Goal: Task Accomplishment & Management: Complete application form

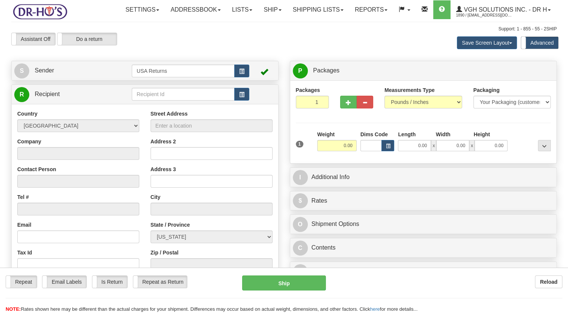
drag, startPoint x: 0, startPoint y: 0, endPoint x: 83, endPoint y: 93, distance: 124.9
click at [83, 93] on div "Toggle navigation Settings Shipping Preferences Fields Preferences New" at bounding box center [284, 203] width 568 height 407
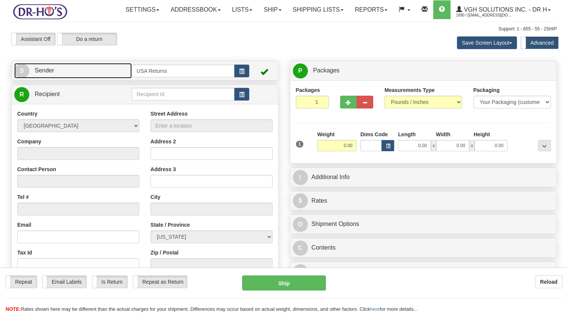
click at [83, 78] on link "S Sender" at bounding box center [72, 70] width 117 height 15
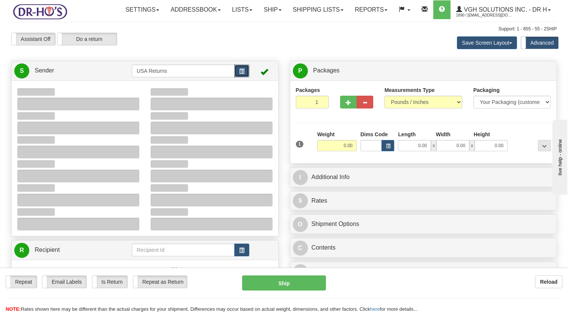
click at [242, 74] on span "button" at bounding box center [241, 71] width 5 height 5
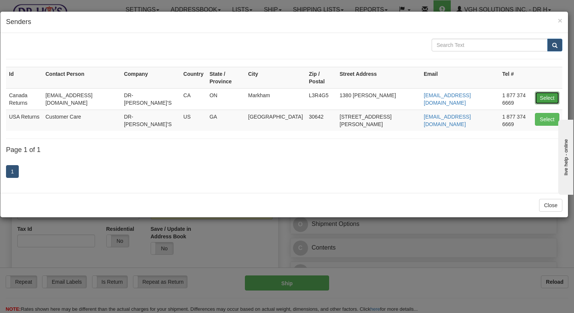
click at [549, 92] on button "Select" at bounding box center [547, 98] width 24 height 13
type input "Canada Returns"
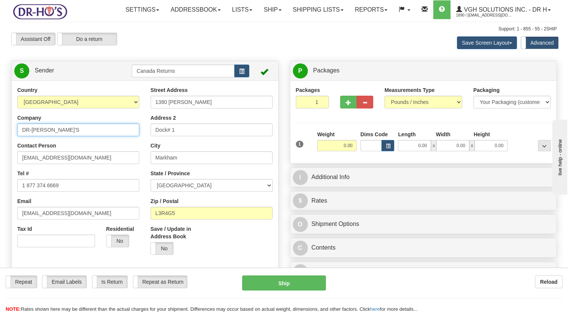
drag, startPoint x: 20, startPoint y: 150, endPoint x: 25, endPoint y: 166, distance: 16.4
click at [0, 154] on html "Training Course Close Toggle navigation Settings Shipping Preferences New Sende…" at bounding box center [284, 156] width 568 height 313
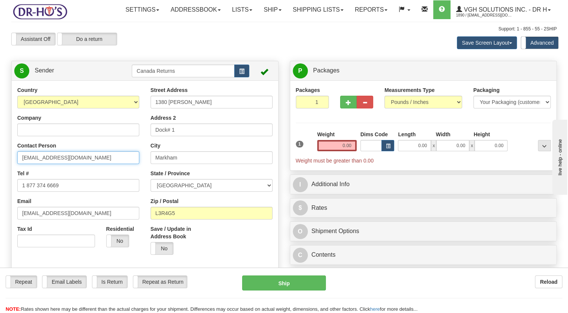
drag, startPoint x: -2, startPoint y: 194, endPoint x: 0, endPoint y: 200, distance: 6.2
click at [0, 197] on html "Training Course Close Toggle navigation Settings Shipping Preferences New Sende…" at bounding box center [284, 156] width 568 height 313
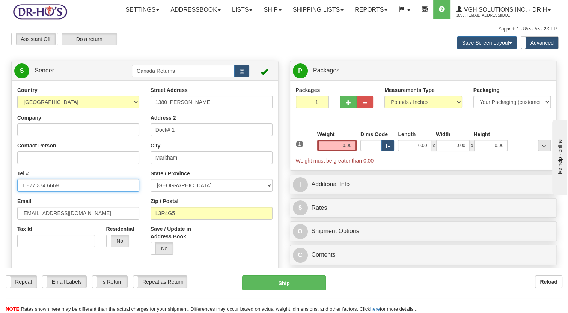
click at [0, 207] on html "Training Course Close Toggle navigation Settings Shipping Preferences New Sende…" at bounding box center [284, 156] width 568 height 313
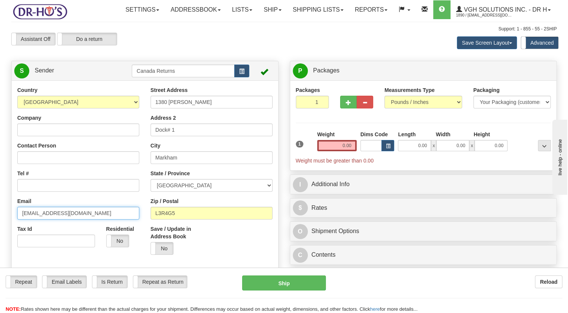
drag, startPoint x: 62, startPoint y: 232, endPoint x: 0, endPoint y: 241, distance: 63.0
click at [0, 241] on html "Training Course Close Toggle navigation Settings Shipping Preferences New Sende…" at bounding box center [284, 156] width 568 height 313
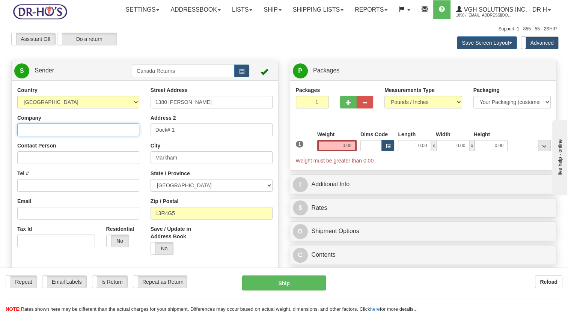
click at [55, 136] on input "Company" at bounding box center [78, 129] width 122 height 13
paste input "[PERSON_NAME]"
type input "[PERSON_NAME]"
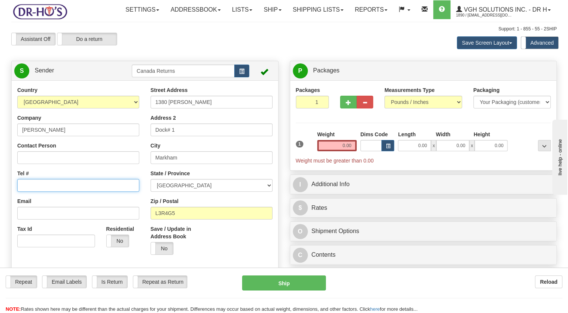
click at [44, 192] on input "Tel #" at bounding box center [78, 185] width 122 height 13
paste input "6049169714"
type input "6049169714"
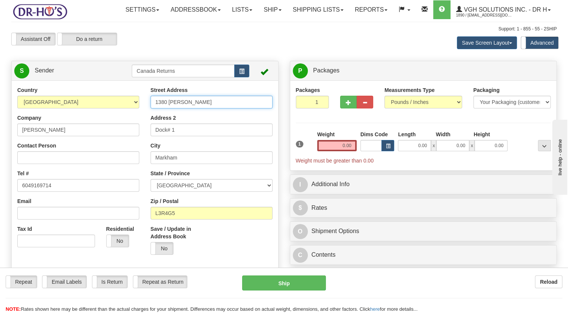
drag, startPoint x: 149, startPoint y: 123, endPoint x: 72, endPoint y: 134, distance: 77.3
click at [73, 134] on div "Country [GEOGRAPHIC_DATA] [GEOGRAPHIC_DATA] [GEOGRAPHIC_DATA] [GEOGRAPHIC_DATA]…" at bounding box center [145, 190] width 267 height 208
paste input "9577 65B Ave UNIT 408,"
drag, startPoint x: 196, startPoint y: 119, endPoint x: 209, endPoint y: 120, distance: 13.2
click at [209, 108] on input "19577 65B Ave UNIT 408," at bounding box center [212, 102] width 122 height 13
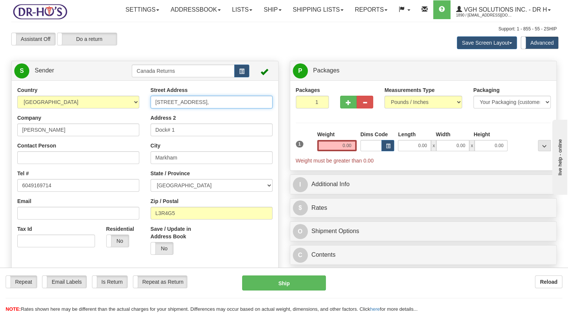
click at [190, 108] on input "19577 65B Ave UNIT 408," at bounding box center [212, 102] width 122 height 13
drag, startPoint x: 192, startPoint y: 120, endPoint x: 236, endPoint y: 135, distance: 46.1
click at [241, 128] on div "Street Address 19577 65B Ave UNIT 408, Address 2 Dock# 1 City Markham State / P…" at bounding box center [211, 173] width 133 height 174
type input "[STREET_ADDRESS]"
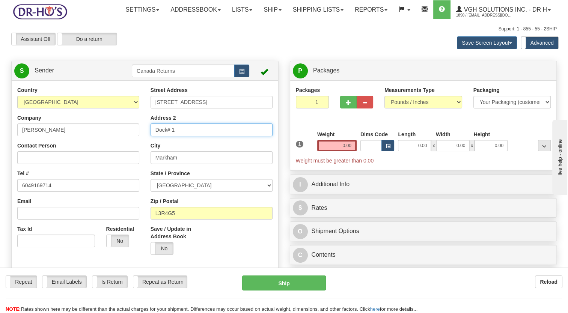
drag, startPoint x: 180, startPoint y: 146, endPoint x: 78, endPoint y: 157, distance: 102.3
click at [79, 157] on div "Country [GEOGRAPHIC_DATA] [GEOGRAPHIC_DATA] [GEOGRAPHIC_DATA] [GEOGRAPHIC_DATA]…" at bounding box center [145, 190] width 267 height 208
paste input "UNIT 408,"
type input "UNIT 408,"
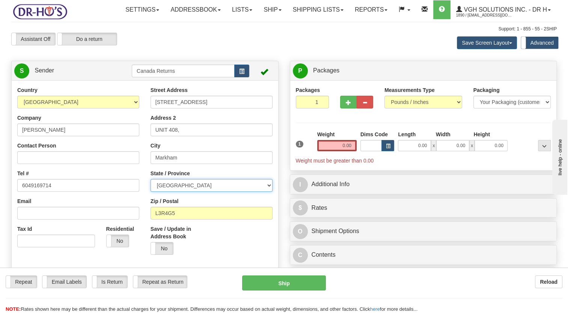
drag, startPoint x: 173, startPoint y: 207, endPoint x: 174, endPoint y: 202, distance: 4.6
click at [173, 192] on select "[GEOGRAPHIC_DATA] [GEOGRAPHIC_DATA] [GEOGRAPHIC_DATA] [GEOGRAPHIC_DATA] [GEOGRA…" at bounding box center [212, 185] width 122 height 13
select select "BC"
click at [151, 192] on select "[GEOGRAPHIC_DATA] [GEOGRAPHIC_DATA] [GEOGRAPHIC_DATA] [GEOGRAPHIC_DATA] [GEOGRA…" at bounding box center [212, 185] width 122 height 13
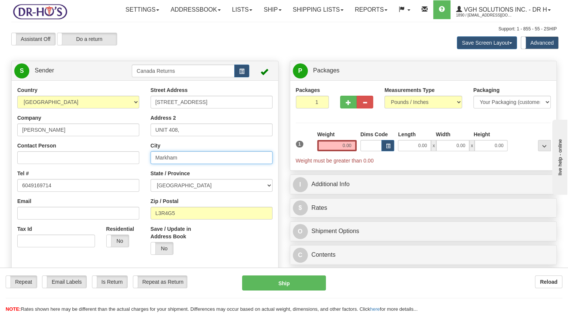
drag, startPoint x: 149, startPoint y: 179, endPoint x: 119, endPoint y: 183, distance: 31.0
click at [101, 183] on div "Country [GEOGRAPHIC_DATA] [GEOGRAPHIC_DATA] [GEOGRAPHIC_DATA] [GEOGRAPHIC_DATA]…" at bounding box center [145, 190] width 267 height 208
paste input "[GEOGRAPHIC_DATA]"
type input "[GEOGRAPHIC_DATA]"
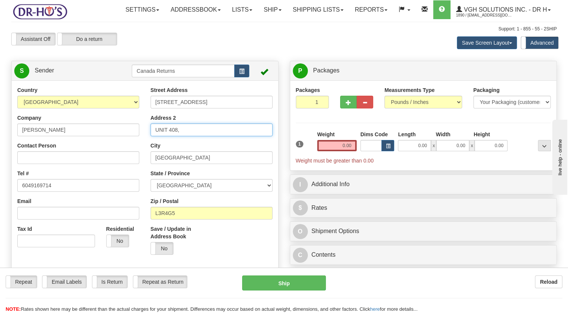
click at [180, 136] on input "UNIT 408," at bounding box center [212, 129] width 122 height 13
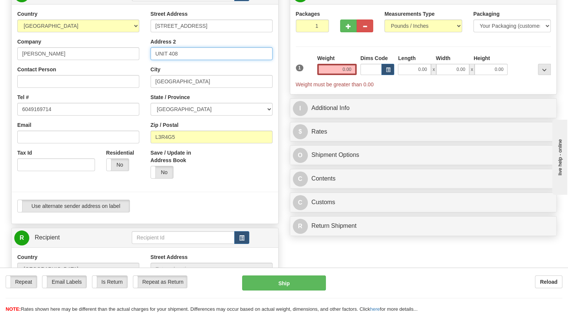
scroll to position [113, 0]
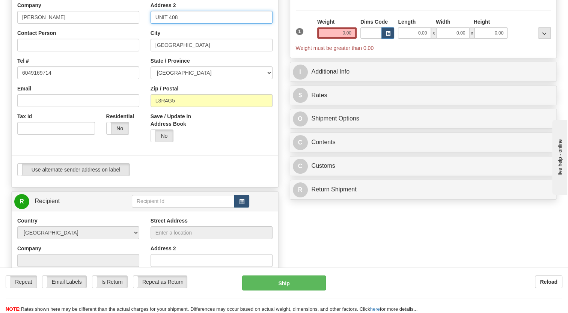
type input "UNIT 408"
click at [241, 204] on span "button" at bounding box center [241, 201] width 5 height 5
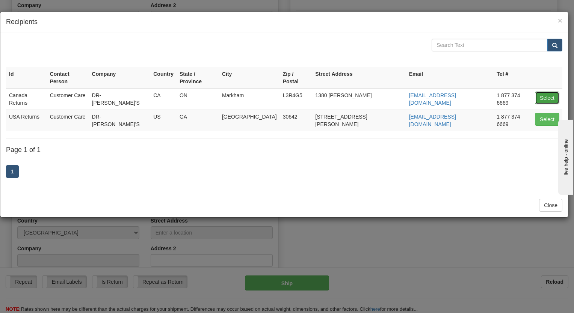
click at [542, 92] on button "Select" at bounding box center [547, 98] width 24 height 13
type input "Canada Returns"
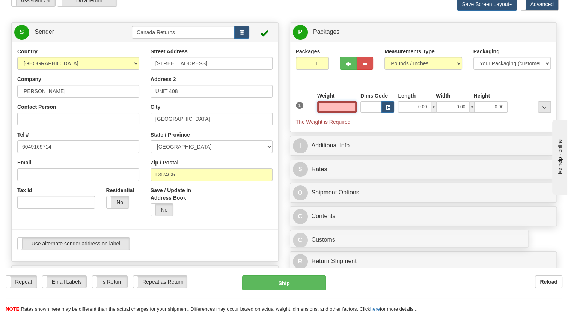
scroll to position [38, 0]
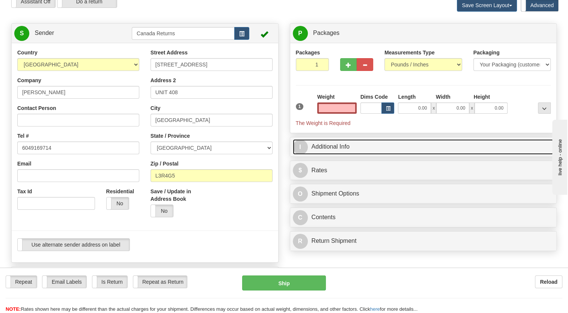
type input "0.00"
click at [319, 155] on link "I Additional Info" at bounding box center [423, 146] width 261 height 15
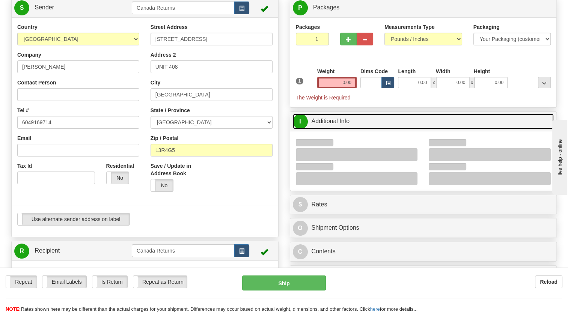
scroll to position [75, 0]
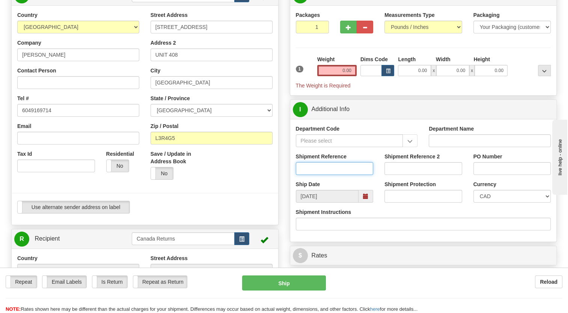
click at [347, 175] on input "Shipment Reference" at bounding box center [335, 168] width 78 height 13
click at [362, 203] on span at bounding box center [365, 196] width 15 height 13
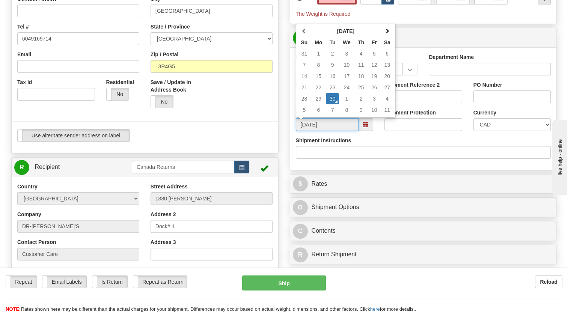
scroll to position [150, 0]
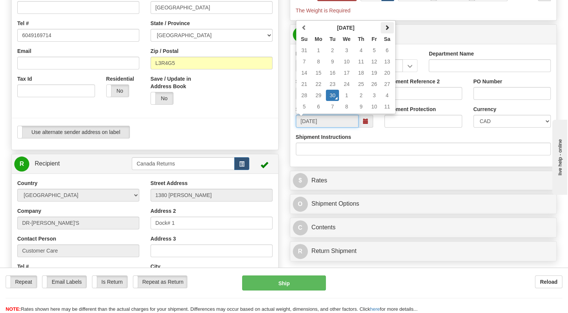
click at [389, 30] on span at bounding box center [386, 27] width 5 height 5
click at [334, 67] on td "7" at bounding box center [332, 61] width 13 height 11
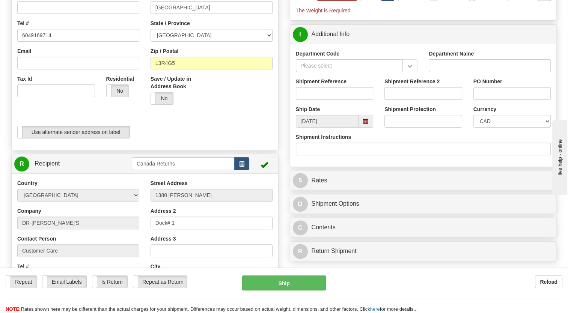
type input "[DATE]"
drag, startPoint x: 334, startPoint y: 105, endPoint x: 324, endPoint y: 106, distance: 9.8
click at [334, 100] on input "Shipment Reference" at bounding box center [335, 93] width 78 height 13
paste input "1199024"
type input "1199024"
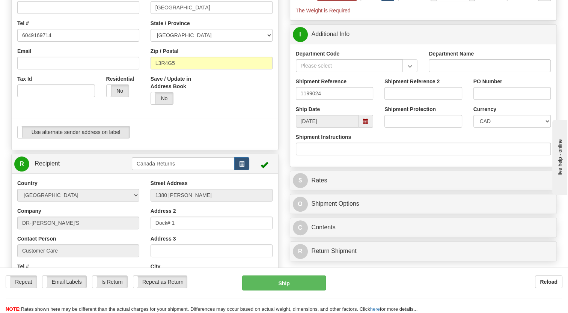
click at [279, 102] on div at bounding box center [145, 31] width 278 height 190
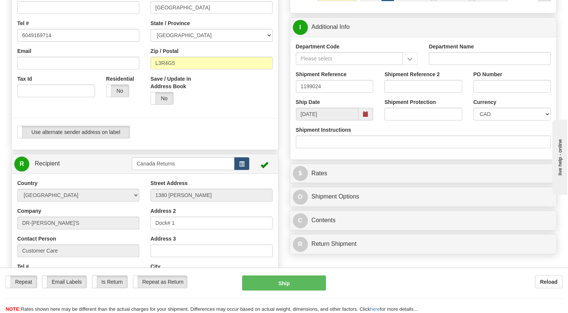
type input "1.00"
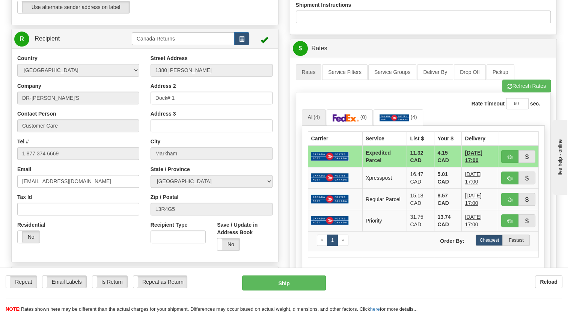
scroll to position [300, 0]
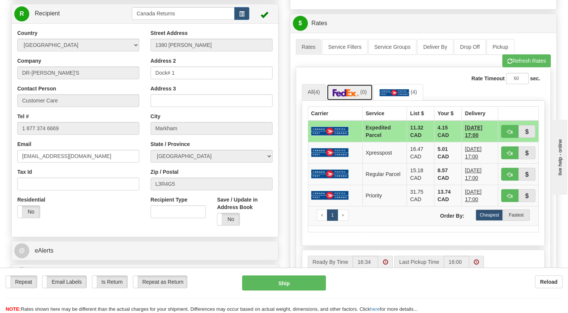
click at [342, 96] on img at bounding box center [346, 93] width 26 height 8
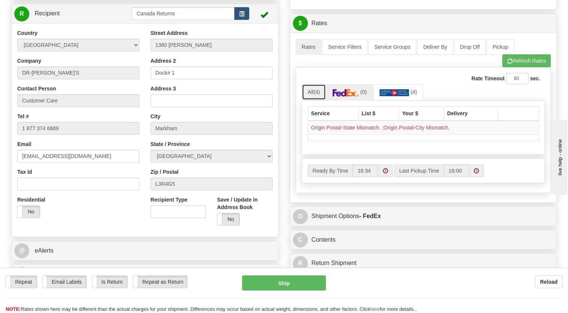
click at [317, 100] on link "All (4)" at bounding box center [314, 92] width 24 height 16
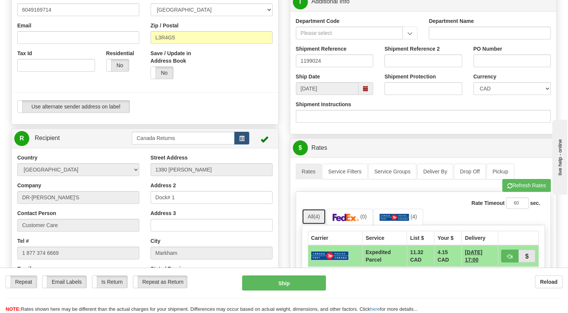
scroll to position [113, 0]
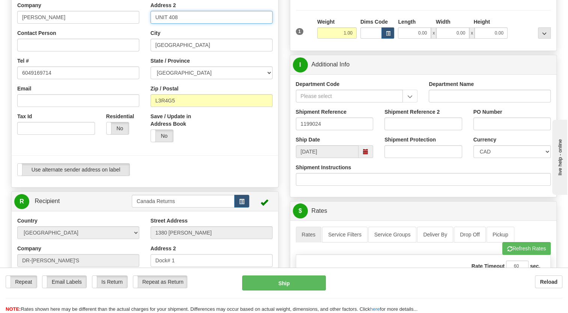
click at [155, 24] on input "UNIT 408" at bounding box center [212, 17] width 122 height 13
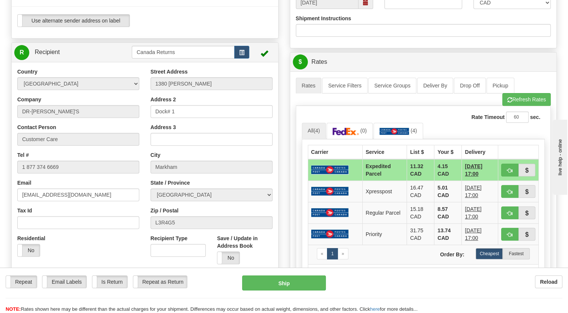
scroll to position [263, 0]
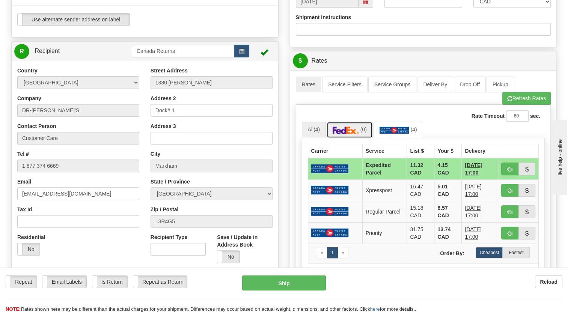
click at [353, 134] on img at bounding box center [346, 130] width 26 height 8
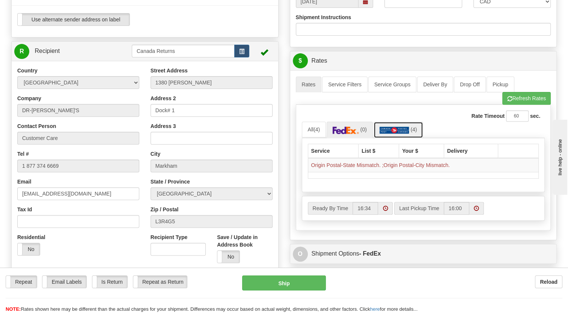
click at [387, 134] on img at bounding box center [394, 130] width 30 height 8
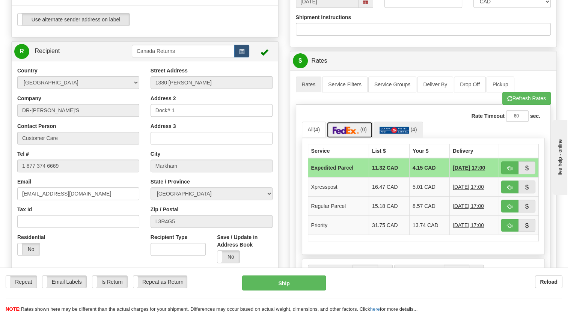
click at [354, 134] on img at bounding box center [346, 130] width 26 height 8
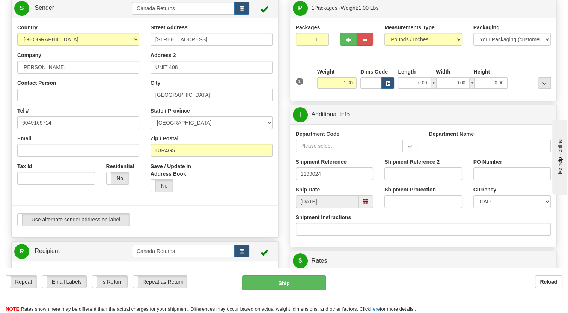
scroll to position [38, 0]
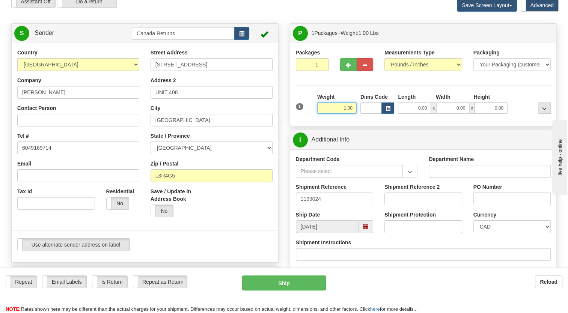
drag, startPoint x: 342, startPoint y: 127, endPoint x: 356, endPoint y: 126, distance: 13.6
click at [356, 114] on input "1.00" at bounding box center [336, 107] width 39 height 11
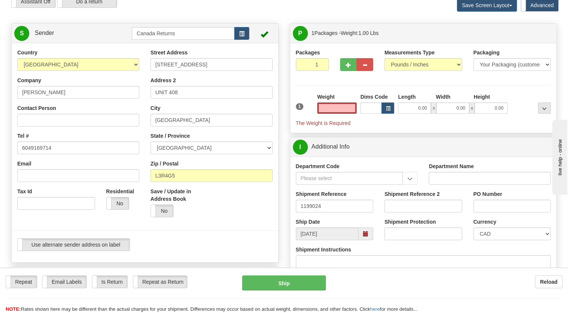
type input "0.00"
click at [309, 108] on div "Packages 1 1 Measurements Type" at bounding box center [423, 88] width 255 height 78
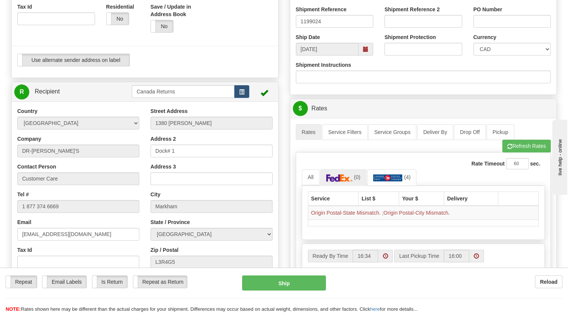
scroll to position [225, 0]
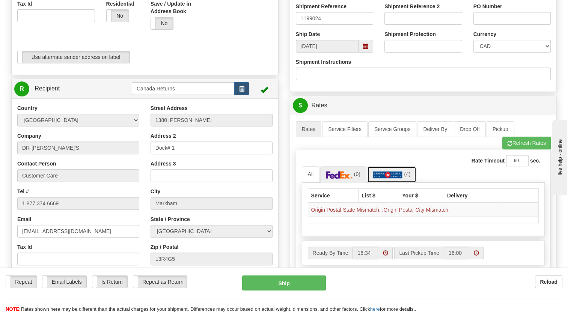
click at [387, 179] on img at bounding box center [388, 175] width 30 height 8
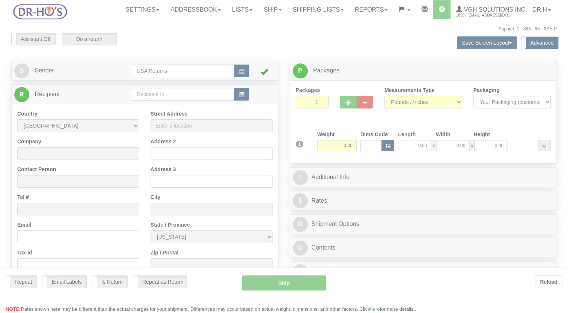
click at [102, 91] on div at bounding box center [284, 156] width 568 height 313
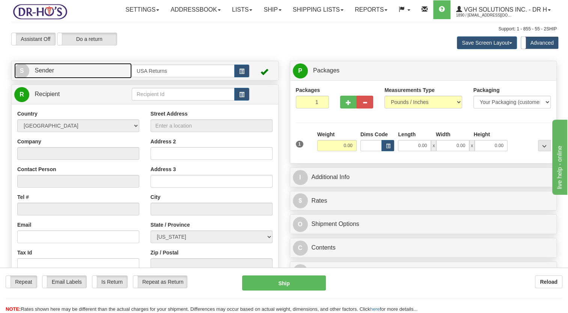
drag, startPoint x: 107, startPoint y: 89, endPoint x: 211, endPoint y: 103, distance: 104.5
click at [107, 78] on link "S Sender" at bounding box center [72, 70] width 117 height 15
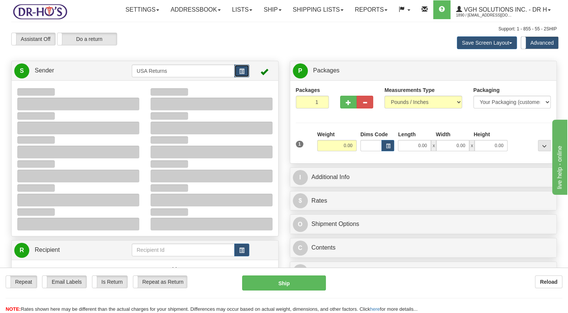
click at [235, 77] on button "button" at bounding box center [241, 71] width 15 height 13
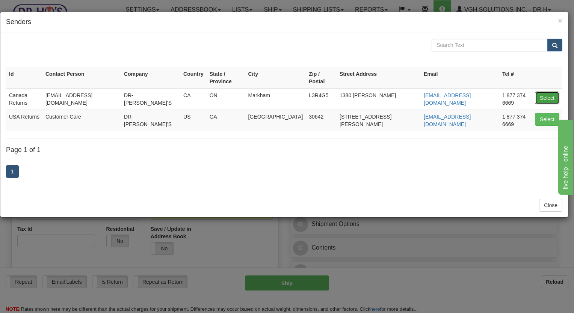
drag, startPoint x: 541, startPoint y: 90, endPoint x: 154, endPoint y: 165, distance: 394.2
click at [540, 92] on button "Select" at bounding box center [547, 98] width 24 height 13
type input "Canada Returns"
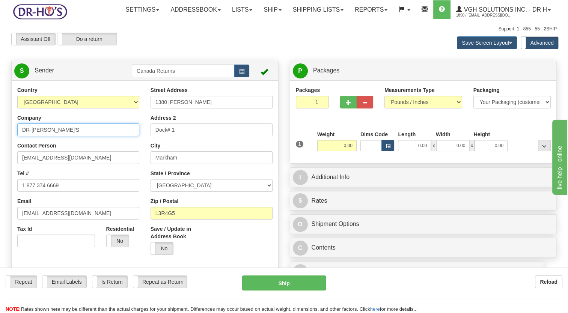
drag, startPoint x: 35, startPoint y: 151, endPoint x: 0, endPoint y: 162, distance: 36.9
click at [0, 159] on html "Training Course Close Toggle navigation Settings Shipping Preferences New Sende…" at bounding box center [284, 156] width 568 height 313
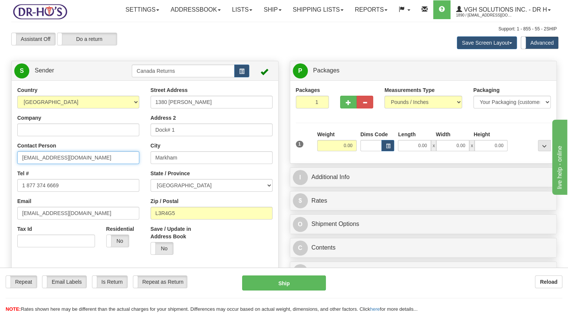
drag, startPoint x: 77, startPoint y: 173, endPoint x: 0, endPoint y: 193, distance: 79.1
click at [0, 193] on html "Training Course Close Toggle navigation Settings Shipping Preferences New Sende…" at bounding box center [284, 156] width 568 height 313
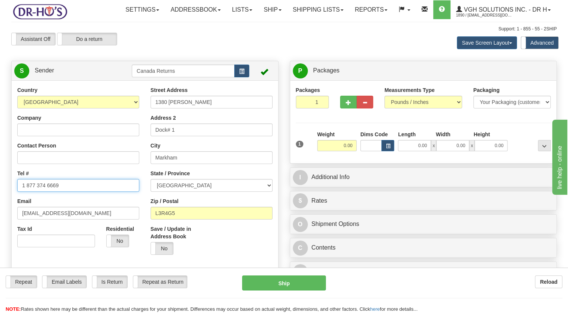
click at [0, 212] on html "Training Course Close Toggle navigation Settings Shipping Preferences New Sende…" at bounding box center [284, 156] width 568 height 313
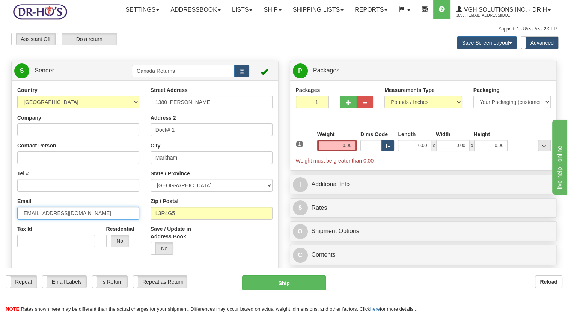
click at [0, 234] on html "Training Course Close Toggle navigation Settings Shipping Preferences New Sende…" at bounding box center [284, 156] width 568 height 313
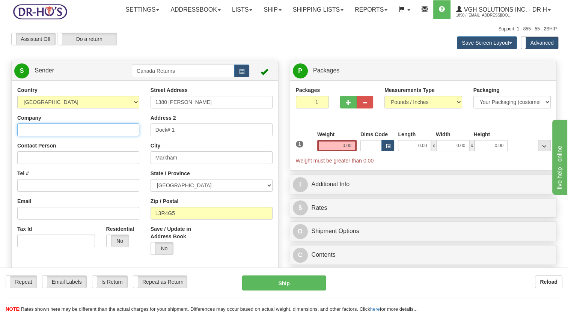
click at [48, 136] on input "Company" at bounding box center [78, 129] width 122 height 13
paste input "[PERSON_NAME]"
type input "[PERSON_NAME]"
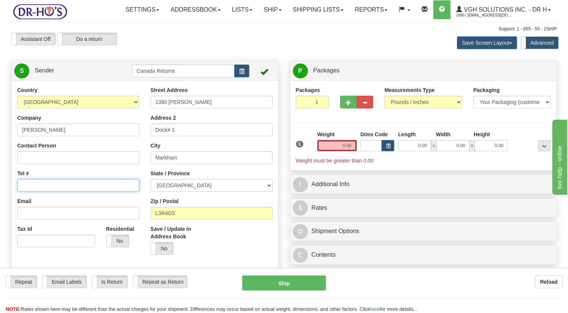
click at [38, 192] on input "Tel #" at bounding box center [78, 185] width 122 height 13
paste input "6049169714"
type input "6049169714"
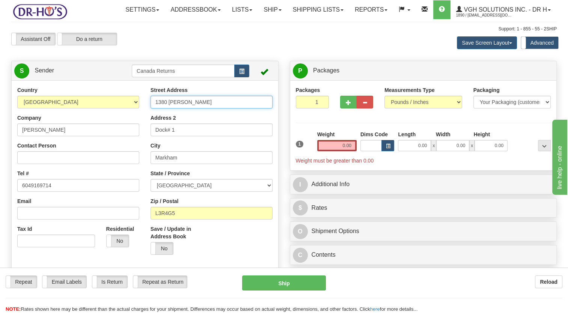
drag, startPoint x: 116, startPoint y: 129, endPoint x: 140, endPoint y: 130, distance: 24.8
click at [111, 130] on div "Country [GEOGRAPHIC_DATA] [GEOGRAPHIC_DATA] [GEOGRAPHIC_DATA] [GEOGRAPHIC_DATA]…" at bounding box center [145, 190] width 267 height 208
paste input "[STREET_ADDRESS]"
drag, startPoint x: 194, startPoint y: 119, endPoint x: 235, endPoint y: 126, distance: 41.5
click at [235, 126] on div "Street Address 19577 65B Ave UNIT 408 Address 2 Dock# 1 City Markham State / Pr…" at bounding box center [211, 173] width 133 height 174
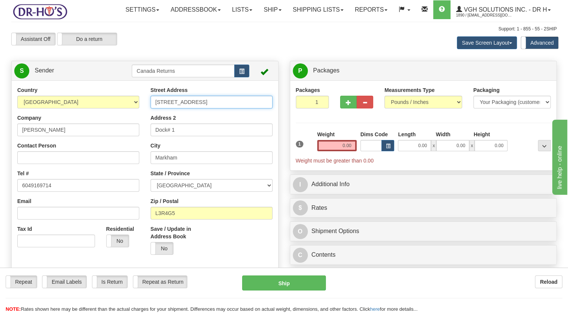
type input "[STREET_ADDRESS]"
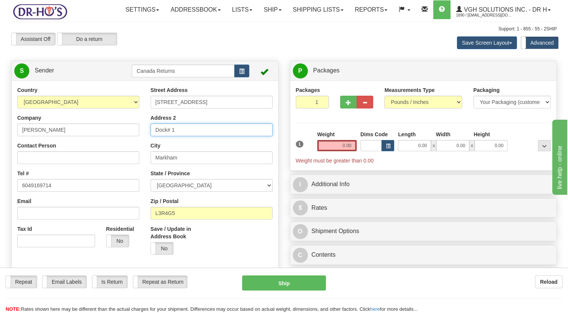
drag, startPoint x: 106, startPoint y: 153, endPoint x: 98, endPoint y: 154, distance: 8.3
click at [98, 154] on div "Country [GEOGRAPHIC_DATA] [GEOGRAPHIC_DATA] [GEOGRAPHIC_DATA] [GEOGRAPHIC_DATA]…" at bounding box center [145, 190] width 267 height 208
paste input "UNIT 408"
type input "UNIT 408"
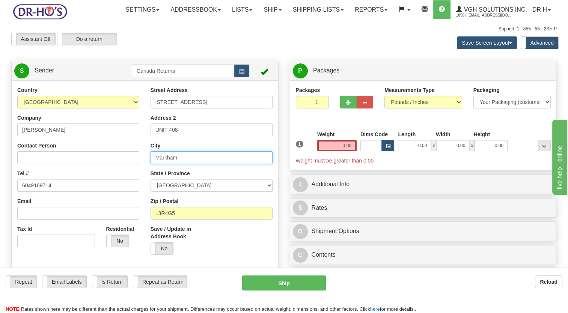
click at [96, 188] on div "Country [GEOGRAPHIC_DATA] [GEOGRAPHIC_DATA] [GEOGRAPHIC_DATA] [GEOGRAPHIC_DATA]…" at bounding box center [145, 190] width 267 height 208
paste input "[GEOGRAPHIC_DATA],"
type input "[GEOGRAPHIC_DATA]"
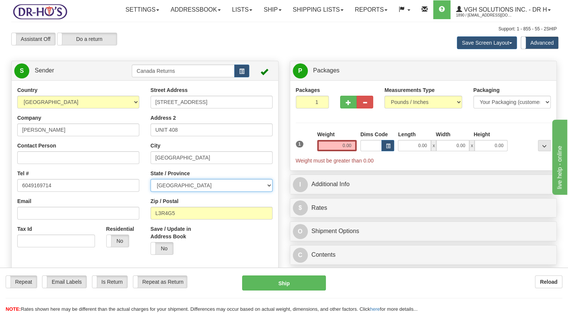
click at [178, 192] on select "[GEOGRAPHIC_DATA] [GEOGRAPHIC_DATA] [GEOGRAPHIC_DATA] [GEOGRAPHIC_DATA] [GEOGRA…" at bounding box center [212, 185] width 122 height 13
select select "BC"
click at [151, 192] on select "[GEOGRAPHIC_DATA] [GEOGRAPHIC_DATA] [GEOGRAPHIC_DATA] [GEOGRAPHIC_DATA] [GEOGRA…" at bounding box center [212, 185] width 122 height 13
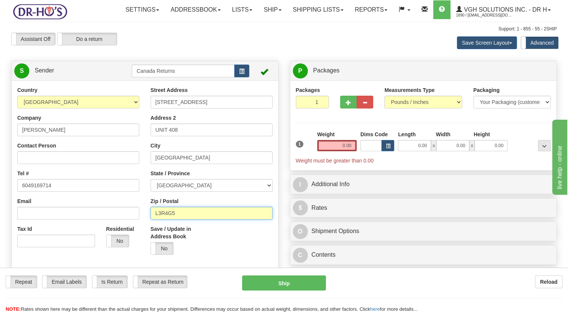
drag, startPoint x: 177, startPoint y: 229, endPoint x: 148, endPoint y: 233, distance: 29.6
click at [148, 233] on div "Street Address 19577 65B Ave Address 2 UNIT 408 City Surrey State / Province AL…" at bounding box center [211, 173] width 133 height 174
paste input "V2Y1K2"
type input "V2Y1K2"
click at [212, 247] on div "Save / Update in Address Book Yes No" at bounding box center [211, 242] width 133 height 35
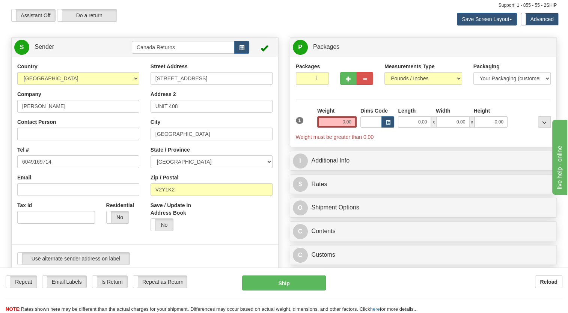
scroll to position [150, 0]
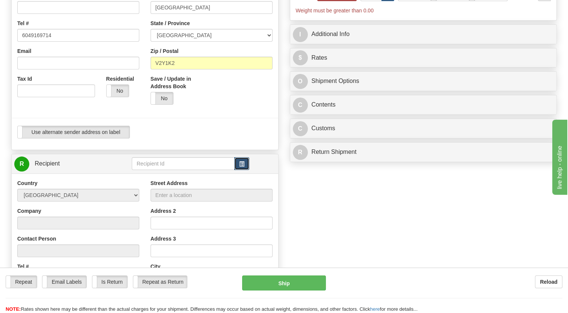
click at [240, 167] on span "button" at bounding box center [241, 164] width 5 height 5
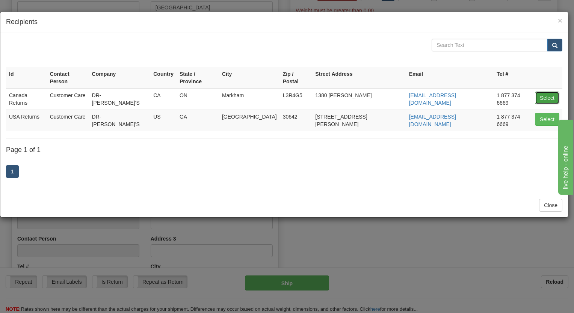
click at [541, 92] on button "Select" at bounding box center [547, 98] width 24 height 13
type input "Canada Returns"
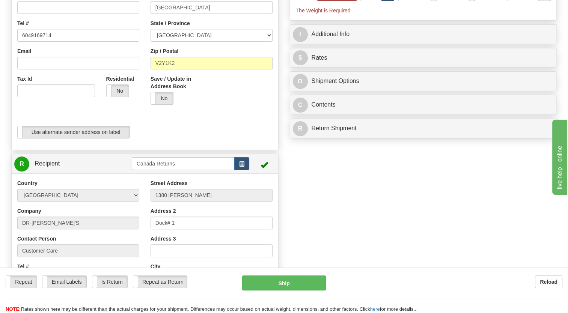
type input "0.00"
click at [268, 126] on div at bounding box center [145, 117] width 278 height 15
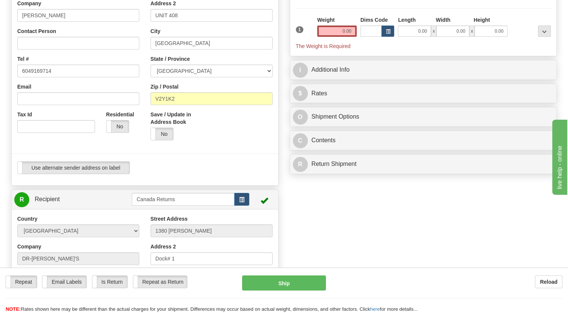
scroll to position [113, 0]
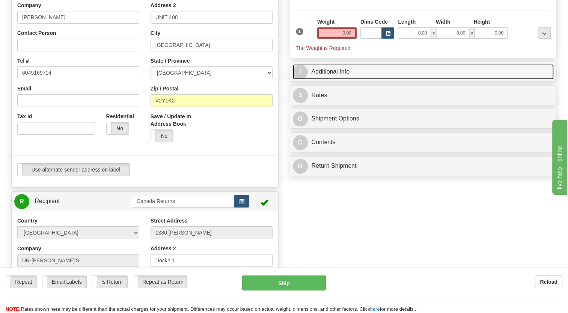
click at [327, 80] on link "I Additional Info" at bounding box center [423, 71] width 261 height 15
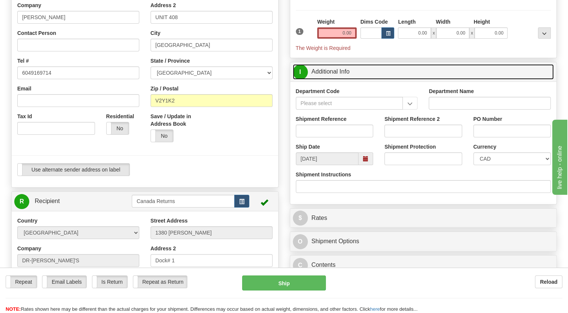
click at [363, 161] on span at bounding box center [365, 158] width 5 height 5
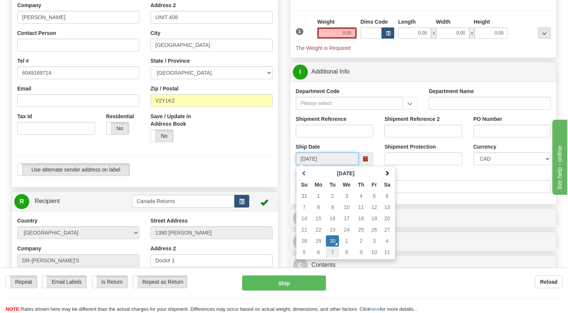
click at [333, 258] on td "7" at bounding box center [332, 252] width 13 height 11
type input "[DATE]"
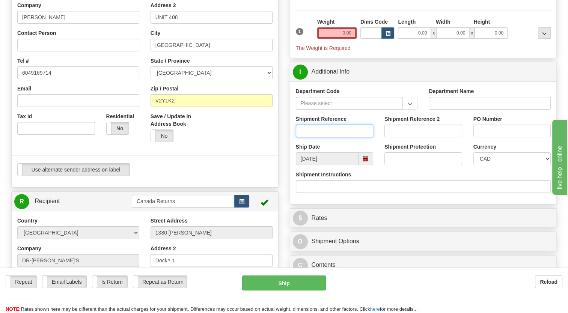
click at [311, 137] on input "Shipment Reference" at bounding box center [335, 131] width 78 height 13
paste input "1199024"
click at [303, 137] on input "1199024" at bounding box center [335, 131] width 78 height 13
type input "1199024"
click at [334, 44] on div "Weight 0.00" at bounding box center [336, 31] width 43 height 26
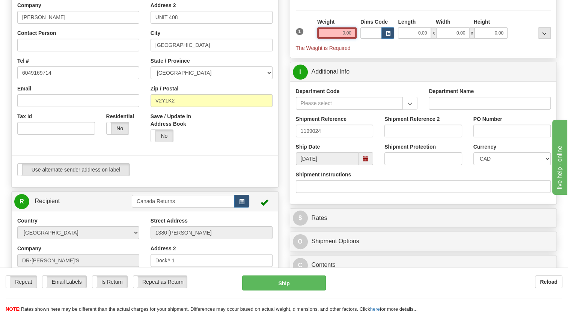
drag, startPoint x: 334, startPoint y: 52, endPoint x: 323, endPoint y: 43, distance: 14.2
click at [334, 39] on input "0.00" at bounding box center [336, 32] width 39 height 11
type input "1.00"
click at [315, 39] on div "Weight 1.00" at bounding box center [336, 31] width 43 height 26
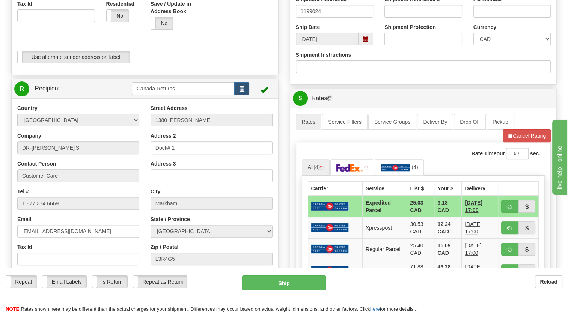
scroll to position [300, 0]
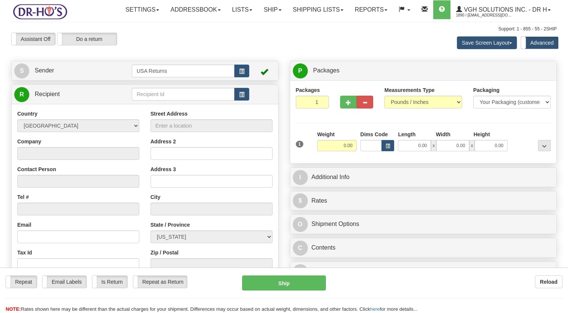
click at [102, 78] on link "S Sender" at bounding box center [72, 70] width 117 height 15
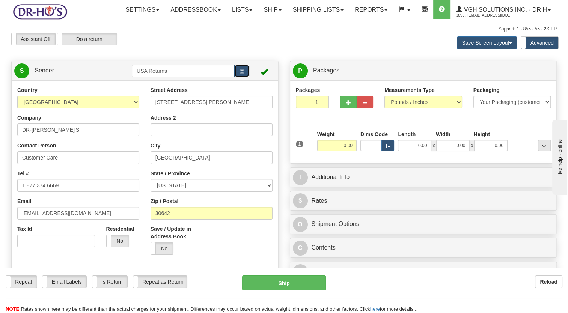
click at [244, 74] on span "button" at bounding box center [241, 71] width 5 height 5
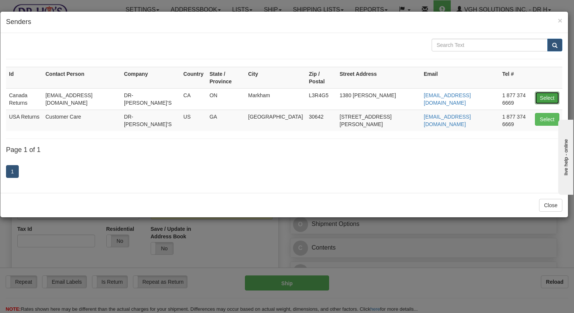
click at [542, 92] on button "Select" at bounding box center [547, 98] width 24 height 13
type input "Canada Returns"
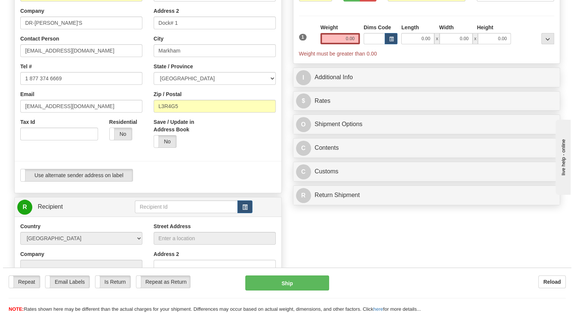
scroll to position [225, 0]
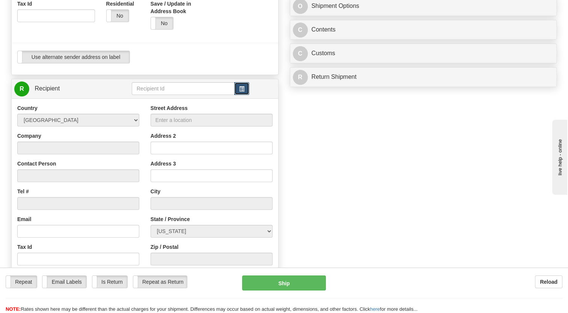
click at [235, 95] on button "button" at bounding box center [241, 88] width 15 height 13
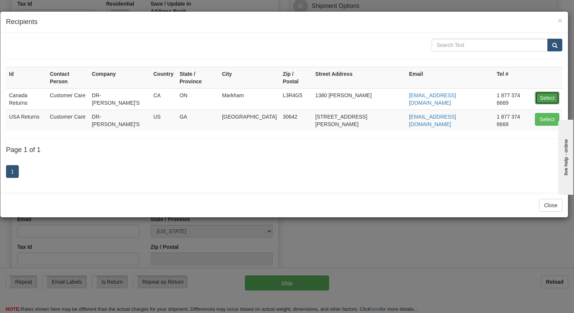
click at [539, 92] on button "Select" at bounding box center [547, 98] width 24 height 13
type input "Canada Returns"
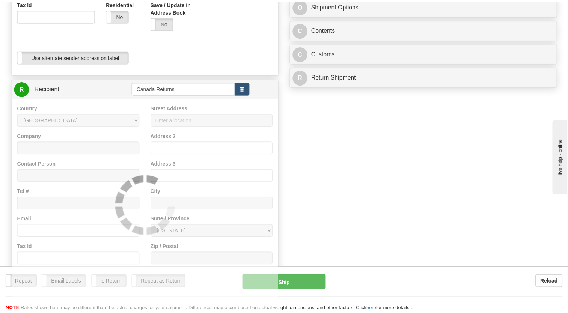
scroll to position [6, 0]
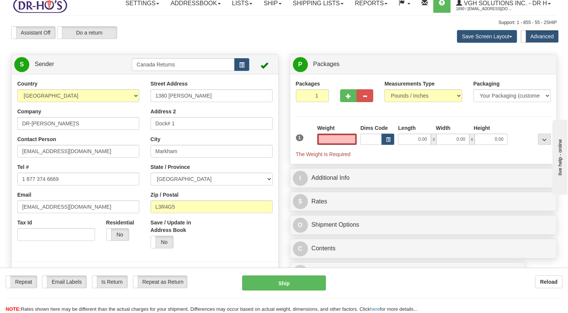
type input "0.00"
click at [337, 182] on div "P Packages 1 Packages - Weight: 0.00 Lbs Shipment Level Shipm. Package Level Pa…" at bounding box center [423, 180] width 279 height 253
drag, startPoint x: 38, startPoint y: 136, endPoint x: 0, endPoint y: 160, distance: 45.0
click at [0, 158] on html "Training Course Close Toggle navigation Settings Shipping Preferences New Sende…" at bounding box center [284, 150] width 568 height 313
paste input "[PERSON_NAME]"
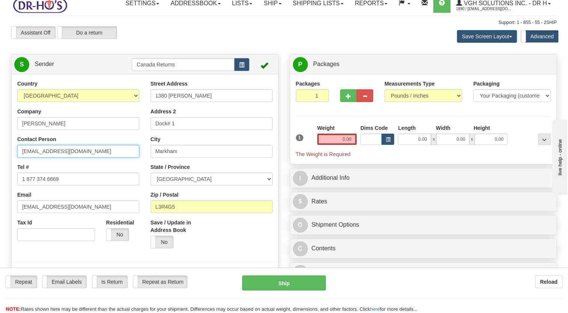
drag, startPoint x: 80, startPoint y: 166, endPoint x: 76, endPoint y: 165, distance: 3.8
click at [76, 158] on input "[EMAIL_ADDRESS][DOMAIN_NAME]" at bounding box center [78, 151] width 122 height 13
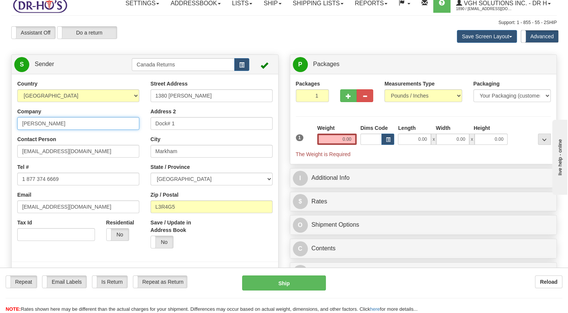
click at [33, 130] on input "[PERSON_NAME]" at bounding box center [78, 123] width 122 height 13
click at [36, 130] on input "[PERSON_NAME]" at bounding box center [78, 123] width 122 height 13
type input "[PERSON_NAME]"
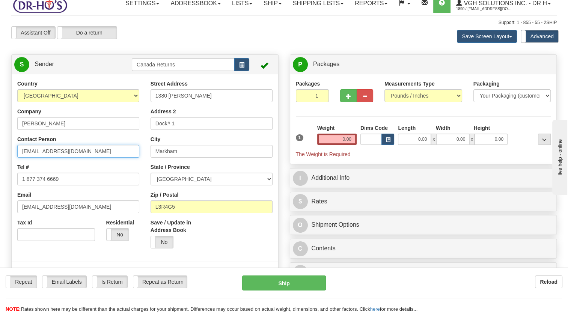
drag, startPoint x: 72, startPoint y: 170, endPoint x: 0, endPoint y: 175, distance: 72.6
click at [0, 175] on html "Training Course Close Toggle navigation Settings Shipping Preferences New Sende…" at bounding box center [284, 150] width 568 height 313
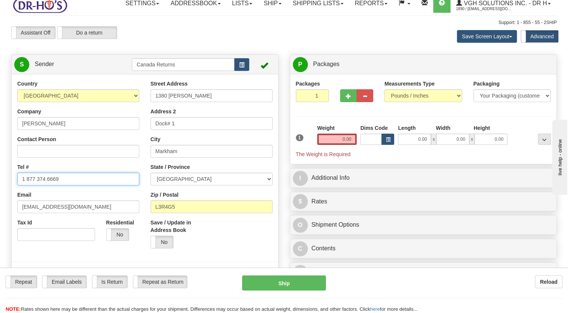
drag, startPoint x: 44, startPoint y: 201, endPoint x: -2, endPoint y: 213, distance: 46.7
click at [0, 213] on html "Training Course Close Toggle navigation Settings Shipping Preferences New Sende…" at bounding box center [284, 150] width 568 height 313
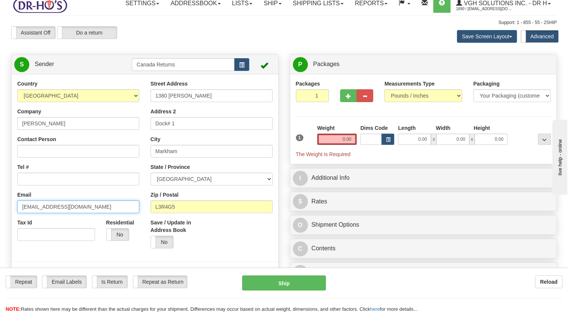
drag, startPoint x: -2, startPoint y: 231, endPoint x: 9, endPoint y: 226, distance: 11.9
click at [0, 231] on html "Training Course Close Toggle navigation Settings Shipping Preferences New Sende…" at bounding box center [284, 150] width 568 height 313
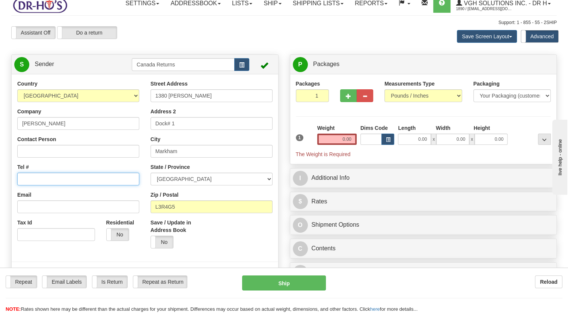
click at [33, 185] on input "Tel #" at bounding box center [78, 179] width 122 height 13
paste input "6049169714"
type input "6049169714"
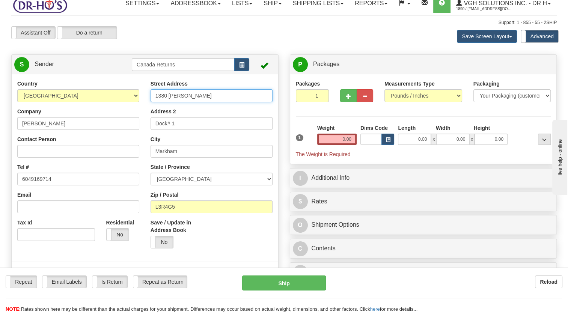
drag, startPoint x: 196, startPoint y: 116, endPoint x: 84, endPoint y: 128, distance: 112.5
click at [98, 124] on div "Country [GEOGRAPHIC_DATA] [GEOGRAPHIC_DATA] [GEOGRAPHIC_DATA] [GEOGRAPHIC_DATA]…" at bounding box center [145, 184] width 267 height 208
paste input "[STREET_ADDRESS]"
drag, startPoint x: 192, startPoint y: 114, endPoint x: 245, endPoint y: 115, distance: 53.3
click at [245, 102] on input "[STREET_ADDRESS]" at bounding box center [212, 95] width 122 height 13
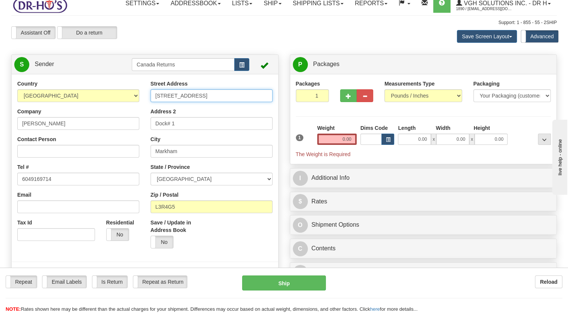
type input "[STREET_ADDRESS]"
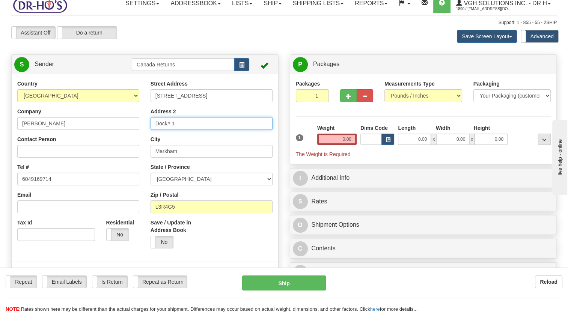
drag, startPoint x: 167, startPoint y: 137, endPoint x: 123, endPoint y: 144, distance: 44.4
click at [123, 140] on div "Country [GEOGRAPHIC_DATA] [GEOGRAPHIC_DATA] [GEOGRAPHIC_DATA] [GEOGRAPHIC_DATA]…" at bounding box center [145, 184] width 267 height 208
paste input "UNIT 408"
type input "UNIT 408"
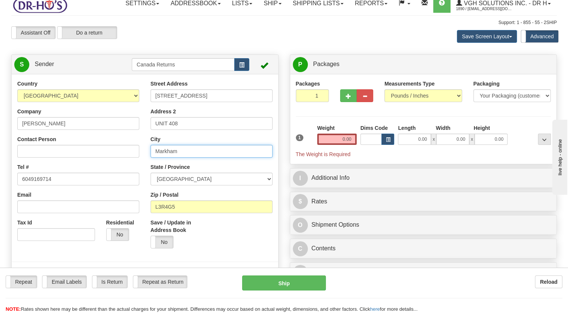
drag, startPoint x: 157, startPoint y: 170, endPoint x: 134, endPoint y: 176, distance: 23.9
click at [119, 175] on div "Country [GEOGRAPHIC_DATA] [GEOGRAPHIC_DATA] [GEOGRAPHIC_DATA] [GEOGRAPHIC_DATA]…" at bounding box center [145, 184] width 267 height 208
paste input "[GEOGRAPHIC_DATA],"
type input "[GEOGRAPHIC_DATA]"
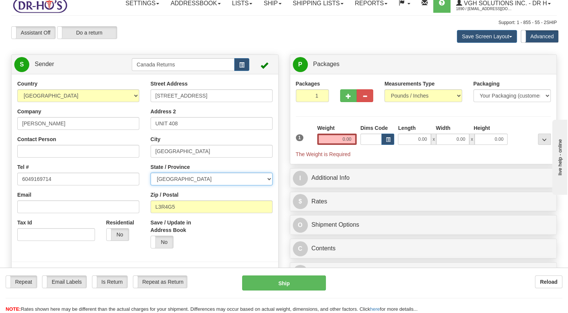
click at [190, 185] on select "[GEOGRAPHIC_DATA] [GEOGRAPHIC_DATA] [GEOGRAPHIC_DATA] [GEOGRAPHIC_DATA] [GEOGRA…" at bounding box center [212, 179] width 122 height 13
select select "BC"
click at [151, 185] on select "[GEOGRAPHIC_DATA] [GEOGRAPHIC_DATA] [GEOGRAPHIC_DATA] [GEOGRAPHIC_DATA] [GEOGRA…" at bounding box center [212, 179] width 122 height 13
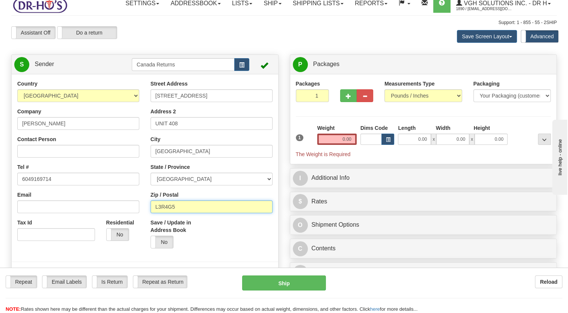
drag, startPoint x: 187, startPoint y: 225, endPoint x: 116, endPoint y: 229, distance: 71.1
click at [126, 227] on div "Country [GEOGRAPHIC_DATA] [GEOGRAPHIC_DATA] [GEOGRAPHIC_DATA] [GEOGRAPHIC_DATA]…" at bounding box center [145, 184] width 267 height 208
paste input "V2Y1K2"
type input "V2Y1K2"
click at [219, 254] on div "Save / Update in Address Book Yes No" at bounding box center [211, 236] width 133 height 35
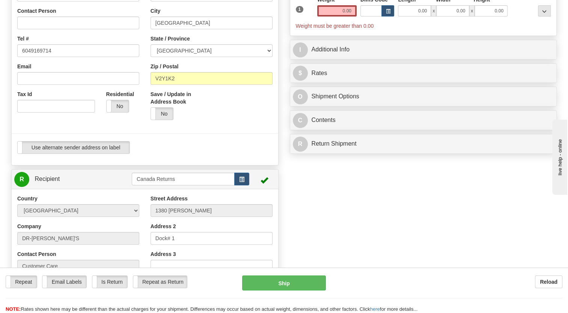
scroll to position [157, 0]
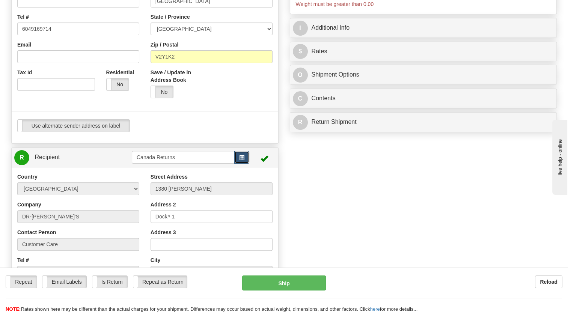
click at [235, 164] on button "button" at bounding box center [241, 157] width 15 height 13
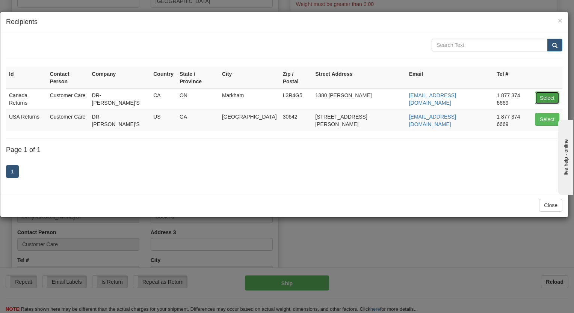
click at [539, 92] on button "Select" at bounding box center [547, 98] width 24 height 13
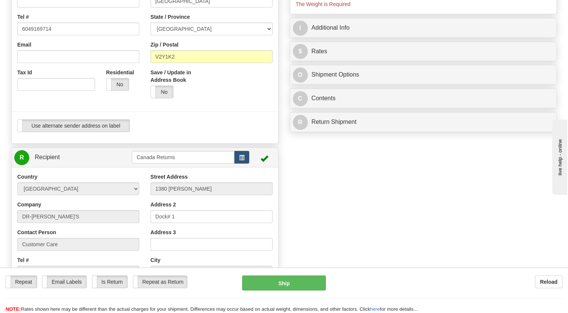
type input "0.00"
click at [209, 132] on div "Use alternate sender address on label Use alternate sender address on label" at bounding box center [144, 125] width 255 height 13
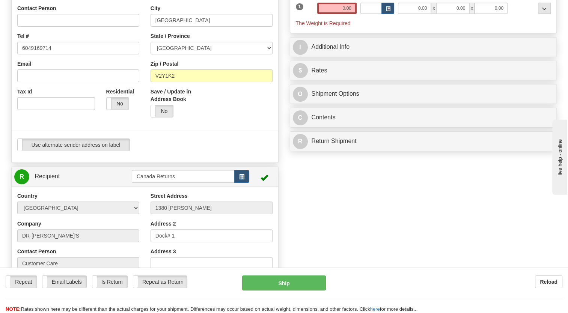
scroll to position [44, 0]
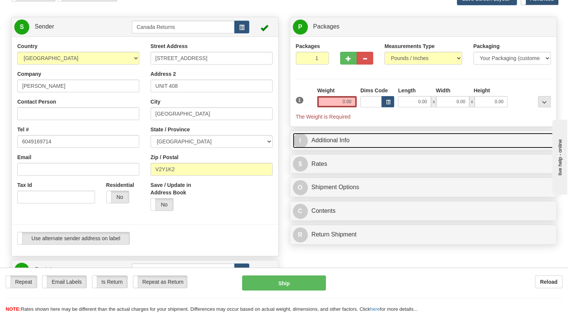
click at [323, 148] on link "I Additional Info" at bounding box center [423, 140] width 261 height 15
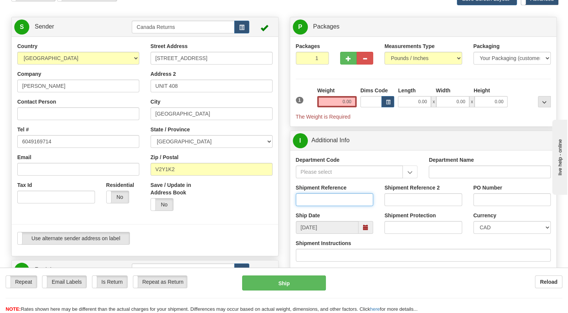
click at [309, 206] on input "Shipment Reference" at bounding box center [335, 199] width 78 height 13
paste input "1199024"
type input "1199024"
click at [279, 217] on div at bounding box center [145, 137] width 278 height 190
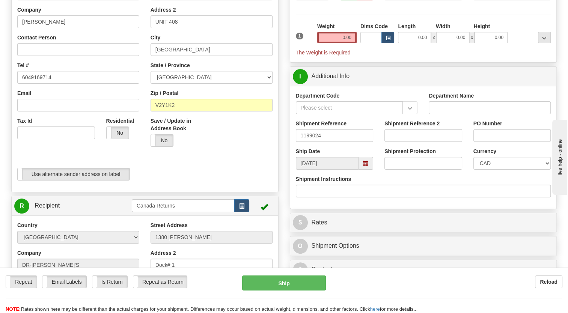
scroll to position [119, 0]
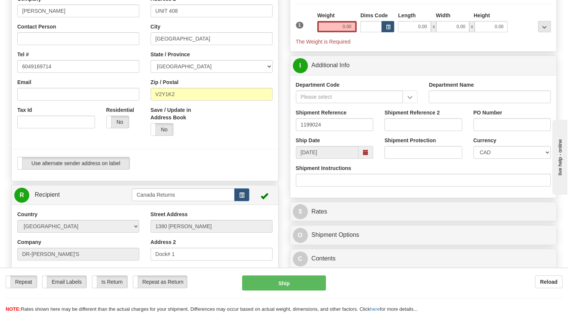
click at [365, 155] on span at bounding box center [365, 152] width 5 height 5
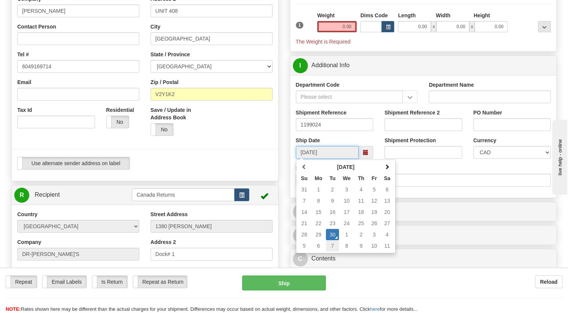
click at [333, 251] on tbody "31 1 2 3 4 5 6 7 8 9 10 11 12 13 14 15 16 17 18 19 20 21 22 23 24 25 26 27 28 2…" at bounding box center [346, 218] width 96 height 68
click at [333, 251] on td "7" at bounding box center [332, 245] width 13 height 11
type input "[DATE]"
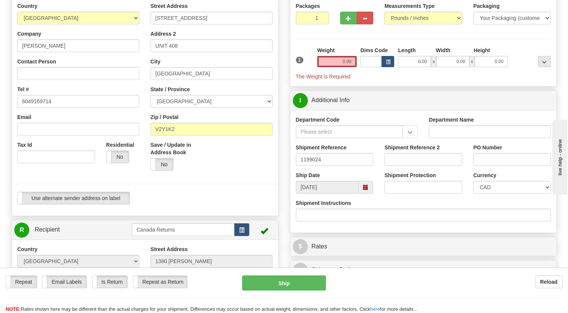
scroll to position [81, 0]
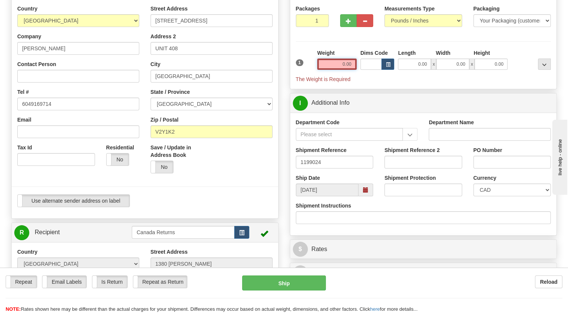
click at [337, 70] on input "0.00" at bounding box center [336, 64] width 39 height 11
drag, startPoint x: 334, startPoint y: 80, endPoint x: 323, endPoint y: 79, distance: 11.7
click at [335, 70] on input "text" at bounding box center [336, 64] width 39 height 11
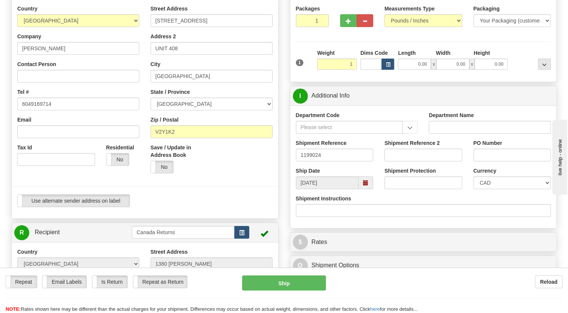
type input "1.00"
click at [304, 66] on div "1" at bounding box center [304, 57] width 21 height 17
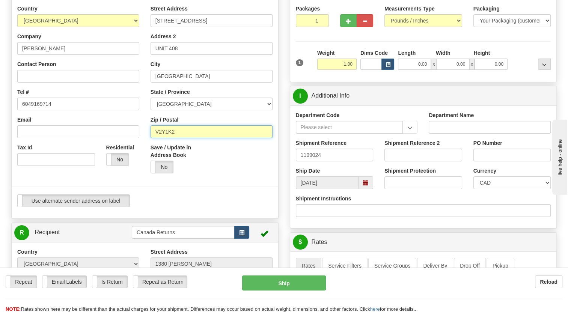
click at [166, 138] on input "V2Y1K2" at bounding box center [212, 131] width 122 height 13
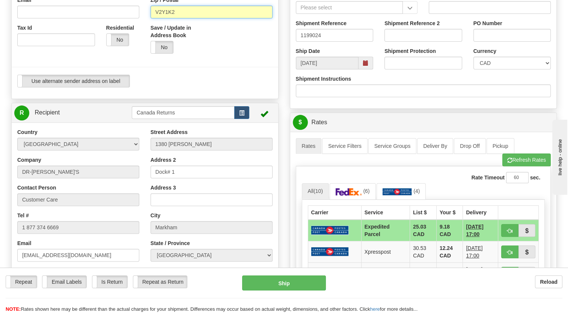
scroll to position [194, 0]
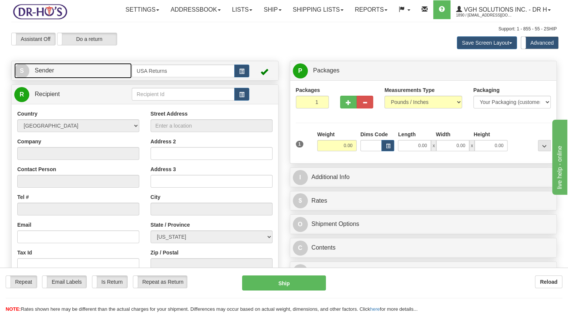
click at [85, 78] on link "S Sender" at bounding box center [72, 70] width 117 height 15
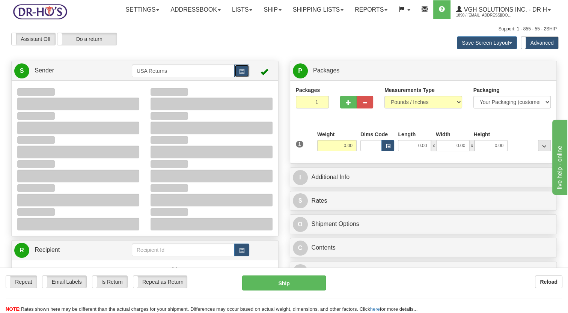
click at [242, 74] on span "button" at bounding box center [241, 71] width 5 height 5
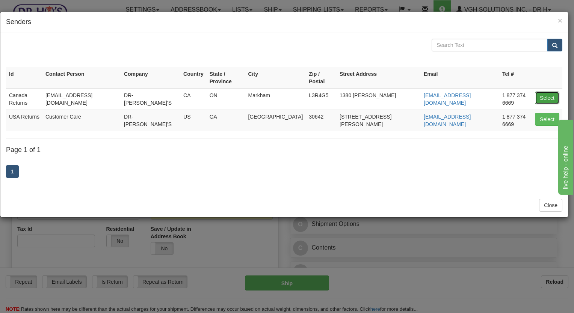
click at [545, 92] on button "Select" at bounding box center [547, 98] width 24 height 13
type input "Canada Returns"
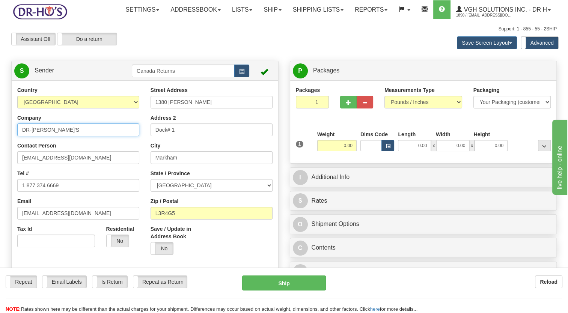
drag, startPoint x: 8, startPoint y: 148, endPoint x: 41, endPoint y: 167, distance: 37.5
click at [0, 151] on html "Training Course Close Toggle navigation Settings Shipping Preferences New Sende…" at bounding box center [284, 156] width 568 height 313
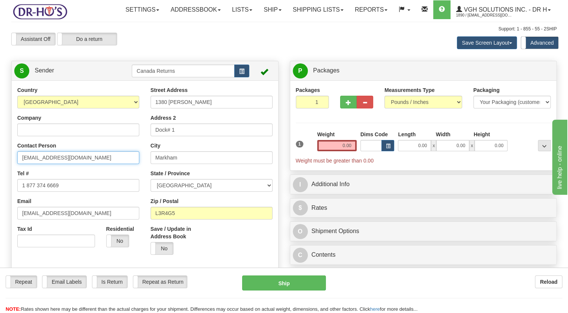
drag, startPoint x: 25, startPoint y: 173, endPoint x: 0, endPoint y: 187, distance: 28.7
click at [0, 185] on html "Training Course Close Toggle navigation Settings Shipping Preferences New Sende…" at bounding box center [284, 156] width 568 height 313
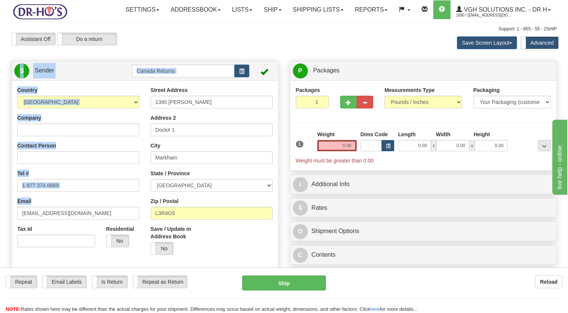
drag, startPoint x: 21, startPoint y: 209, endPoint x: 0, endPoint y: 209, distance: 21.4
click at [0, 209] on html "Training Course Close Toggle navigation Settings Shipping Preferences New Sende…" at bounding box center [284, 156] width 568 height 313
click at [59, 192] on input "1 877 374 6669" at bounding box center [78, 185] width 122 height 13
click at [65, 192] on input "1 877 374 6669" at bounding box center [78, 185] width 122 height 13
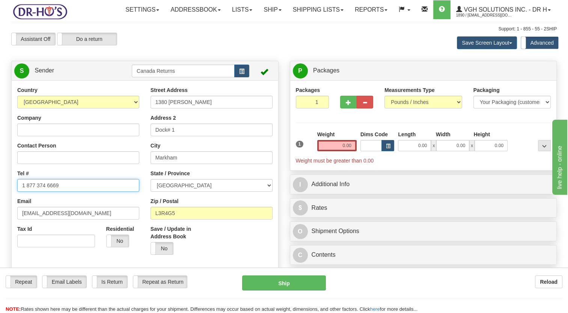
click at [66, 192] on input "1 877 374 6669" at bounding box center [78, 185] width 122 height 13
drag, startPoint x: 62, startPoint y: 205, endPoint x: 0, endPoint y: 204, distance: 62.3
click at [0, 204] on html "Training Course Close Toggle navigation Settings Shipping Preferences New Sende…" at bounding box center [284, 156] width 568 height 313
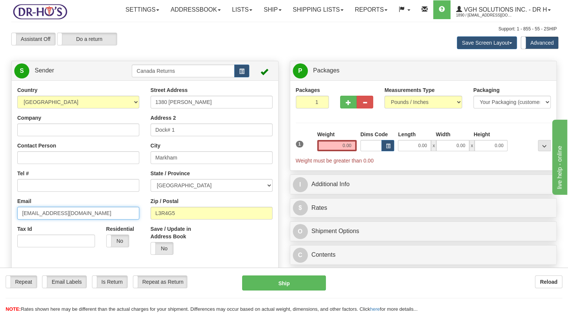
drag, startPoint x: 78, startPoint y: 230, endPoint x: 0, endPoint y: 230, distance: 78.1
click at [0, 230] on html "Training Course Close Toggle navigation Settings Shipping Preferences New Sende…" at bounding box center [284, 156] width 568 height 313
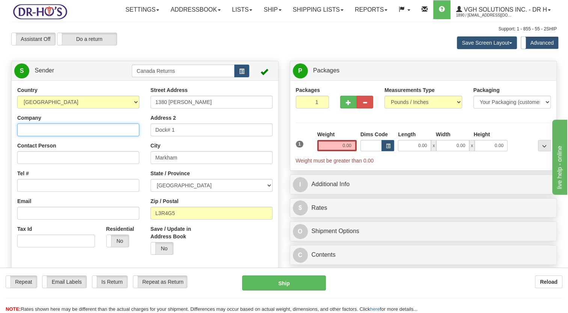
click at [77, 136] on input "Company" at bounding box center [78, 129] width 122 height 13
paste input "[PERSON_NAME]"
type input "[PERSON_NAME]"
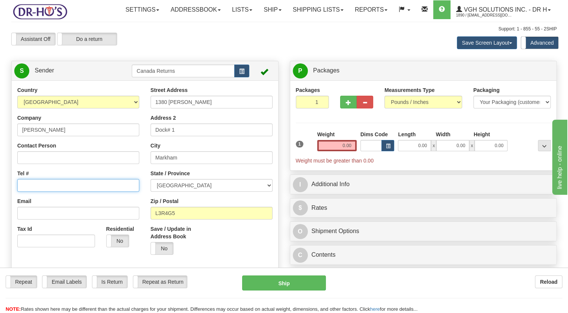
click at [60, 192] on input "Tel #" at bounding box center [78, 185] width 122 height 13
paste input "6049169714"
type input "6049169714"
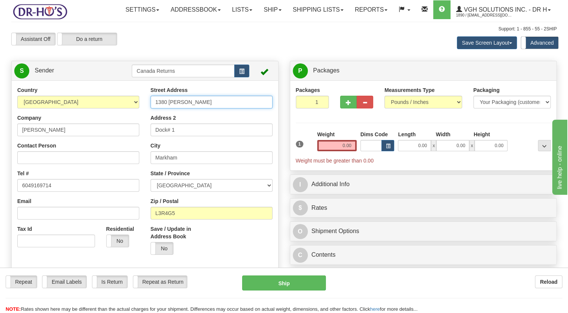
drag, startPoint x: 203, startPoint y: 120, endPoint x: 87, endPoint y: 127, distance: 116.2
click at [91, 126] on div "Country [GEOGRAPHIC_DATA] [GEOGRAPHIC_DATA] [GEOGRAPHIC_DATA] [GEOGRAPHIC_DATA]…" at bounding box center [145, 190] width 267 height 208
paste input "[STREET_ADDRESS]"
drag, startPoint x: 194, startPoint y: 119, endPoint x: 209, endPoint y: 122, distance: 15.6
click at [209, 108] on input "[STREET_ADDRESS]" at bounding box center [212, 102] width 122 height 13
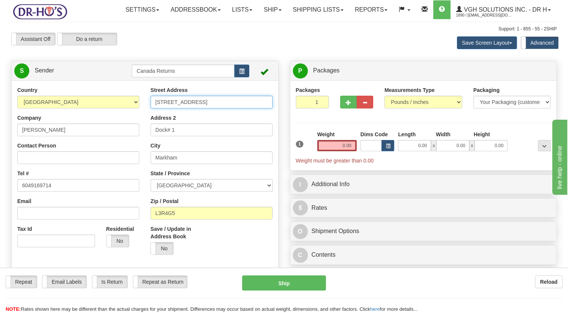
drag, startPoint x: 226, startPoint y: 122, endPoint x: 193, endPoint y: 121, distance: 32.3
click at [193, 108] on input "[STREET_ADDRESS]" at bounding box center [212, 102] width 122 height 13
type input "[STREET_ADDRESS]"
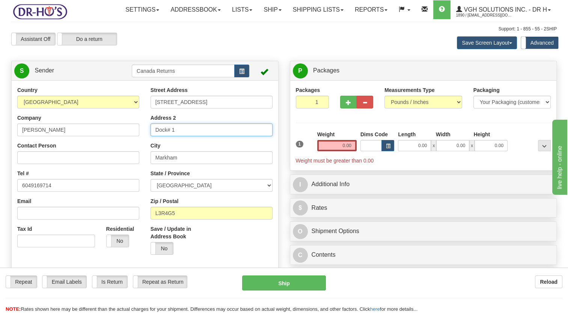
drag, startPoint x: 173, startPoint y: 147, endPoint x: 122, endPoint y: 151, distance: 50.8
click at [122, 151] on div "Country [GEOGRAPHIC_DATA] [GEOGRAPHIC_DATA] [GEOGRAPHIC_DATA] [GEOGRAPHIC_DATA]…" at bounding box center [145, 190] width 267 height 208
paste input "UNIT 408"
type input "UNIT 408"
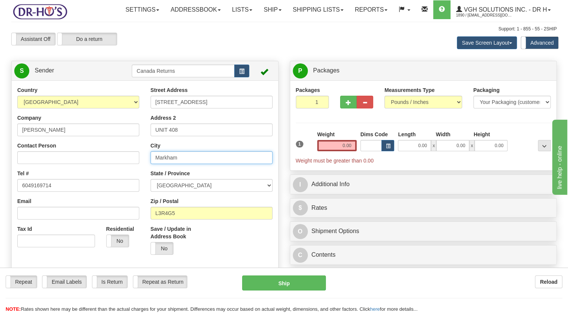
drag, startPoint x: 177, startPoint y: 175, endPoint x: 129, endPoint y: 175, distance: 48.0
click at [129, 175] on div "Country [GEOGRAPHIC_DATA] [GEOGRAPHIC_DATA] [GEOGRAPHIC_DATA] [GEOGRAPHIC_DATA]…" at bounding box center [145, 190] width 267 height 208
paste input "[GEOGRAPHIC_DATA],"
type input "[GEOGRAPHIC_DATA]"
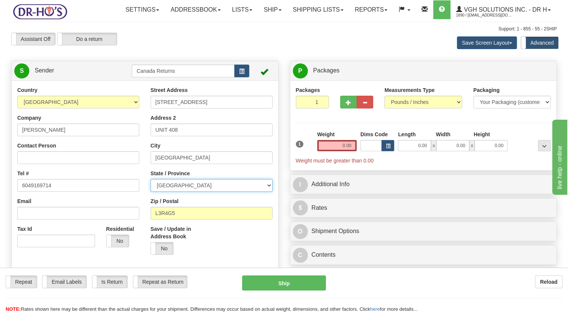
click at [176, 192] on select "[GEOGRAPHIC_DATA] [GEOGRAPHIC_DATA] [GEOGRAPHIC_DATA] [GEOGRAPHIC_DATA] [GEOGRA…" at bounding box center [212, 185] width 122 height 13
select select "BC"
click at [151, 192] on select "[GEOGRAPHIC_DATA] [GEOGRAPHIC_DATA] [GEOGRAPHIC_DATA] [GEOGRAPHIC_DATA] [GEOGRA…" at bounding box center [212, 185] width 122 height 13
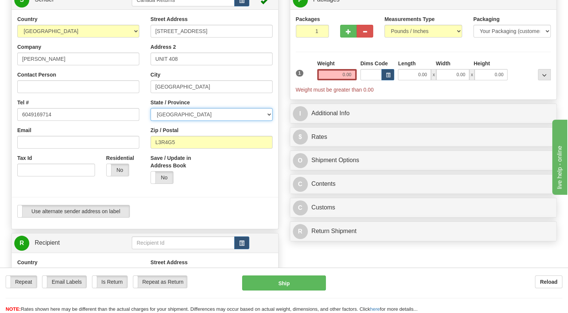
scroll to position [75, 0]
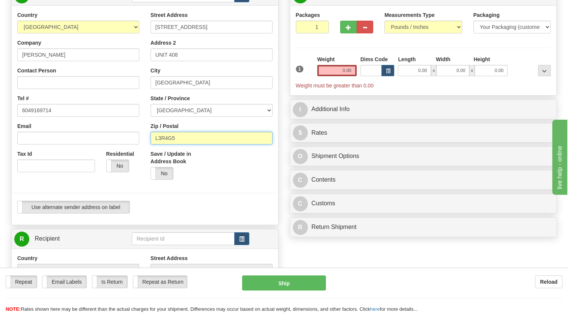
click at [102, 167] on div "Country [GEOGRAPHIC_DATA] [GEOGRAPHIC_DATA] [GEOGRAPHIC_DATA] [GEOGRAPHIC_DATA]…" at bounding box center [145, 115] width 267 height 208
paste input "V2Y1K2"
type input "V2Y1K2"
click at [187, 214] on div "Use alternate sender address on label Use alternate sender address on label" at bounding box center [144, 207] width 255 height 13
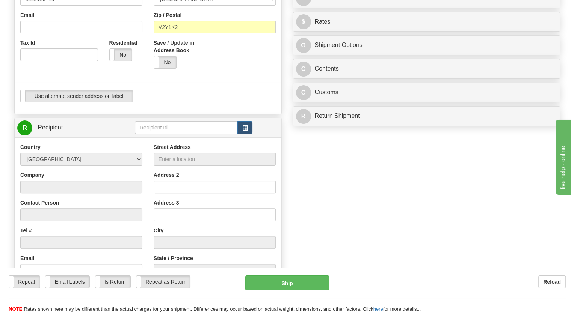
scroll to position [188, 0]
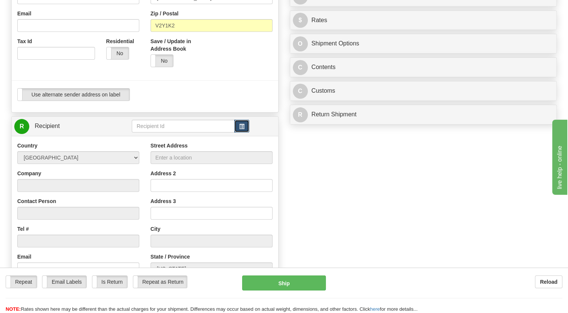
click at [241, 129] on span "button" at bounding box center [241, 126] width 5 height 5
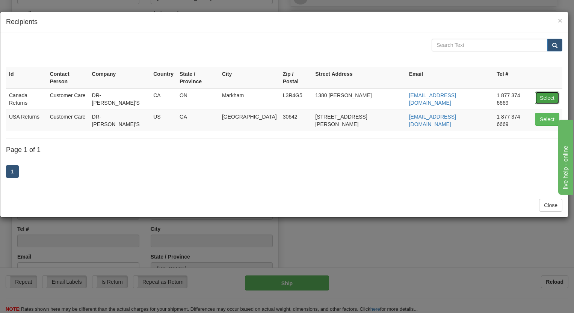
click at [543, 92] on button "Select" at bounding box center [547, 98] width 24 height 13
type input "Canada Returns"
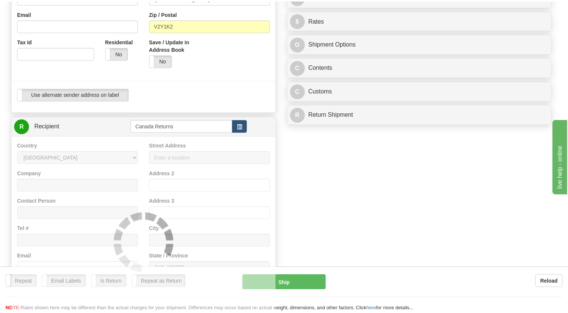
scroll to position [6, 0]
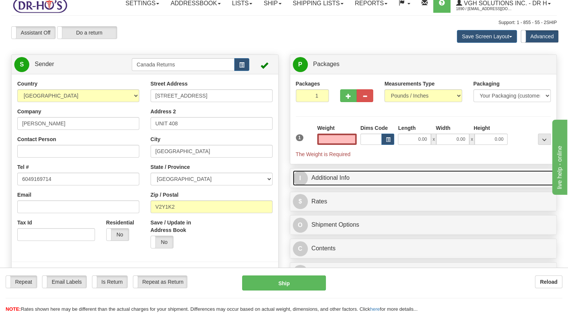
type input "0.00"
click at [308, 186] on link "I Additional Info" at bounding box center [423, 177] width 261 height 15
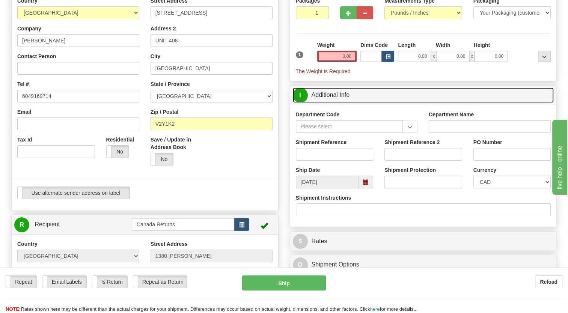
scroll to position [119, 0]
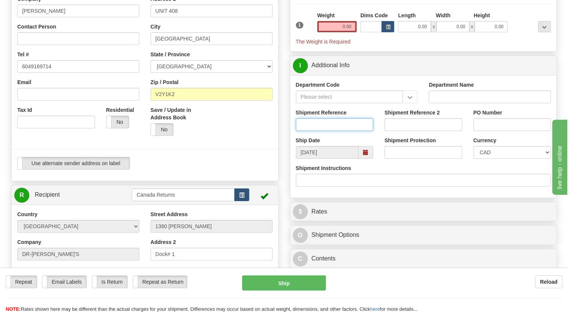
click at [312, 131] on input "Shipment Reference" at bounding box center [335, 124] width 78 height 13
paste input "1199024"
click at [363, 155] on span at bounding box center [365, 152] width 5 height 5
type input "1199024"
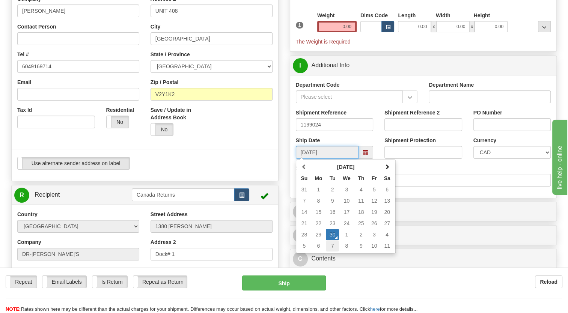
click at [333, 251] on td "7" at bounding box center [332, 245] width 13 height 11
type input "[DATE]"
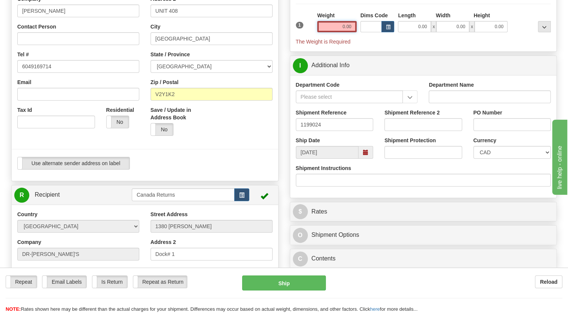
drag, startPoint x: 329, startPoint y: 46, endPoint x: 320, endPoint y: 40, distance: 11.0
click at [330, 32] on input "0.00" at bounding box center [336, 26] width 39 height 11
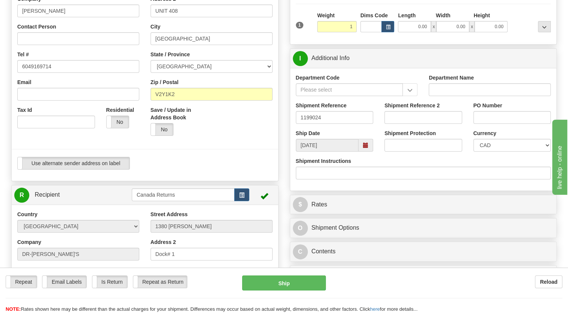
type input "1.00"
click at [309, 26] on div "Packages 1 1 Measurements Type" at bounding box center [423, 2] width 255 height 71
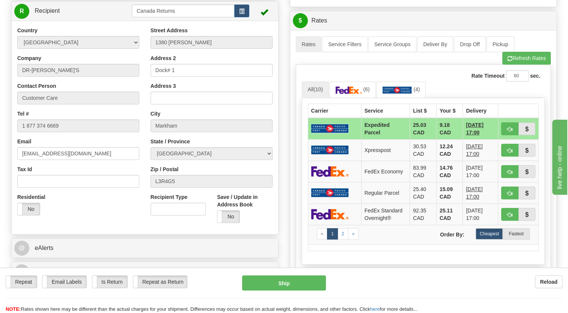
scroll to position [307, 0]
